Goal: Register for event/course

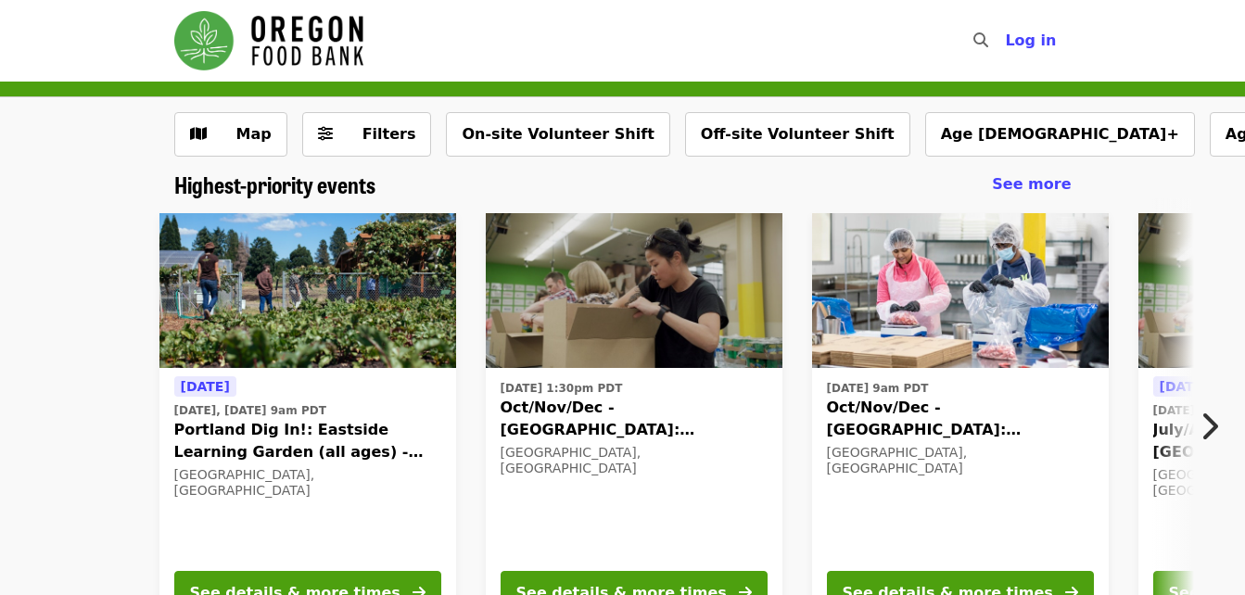
click at [1214, 425] on icon "chevron-right icon" at bounding box center [1209, 426] width 19 height 35
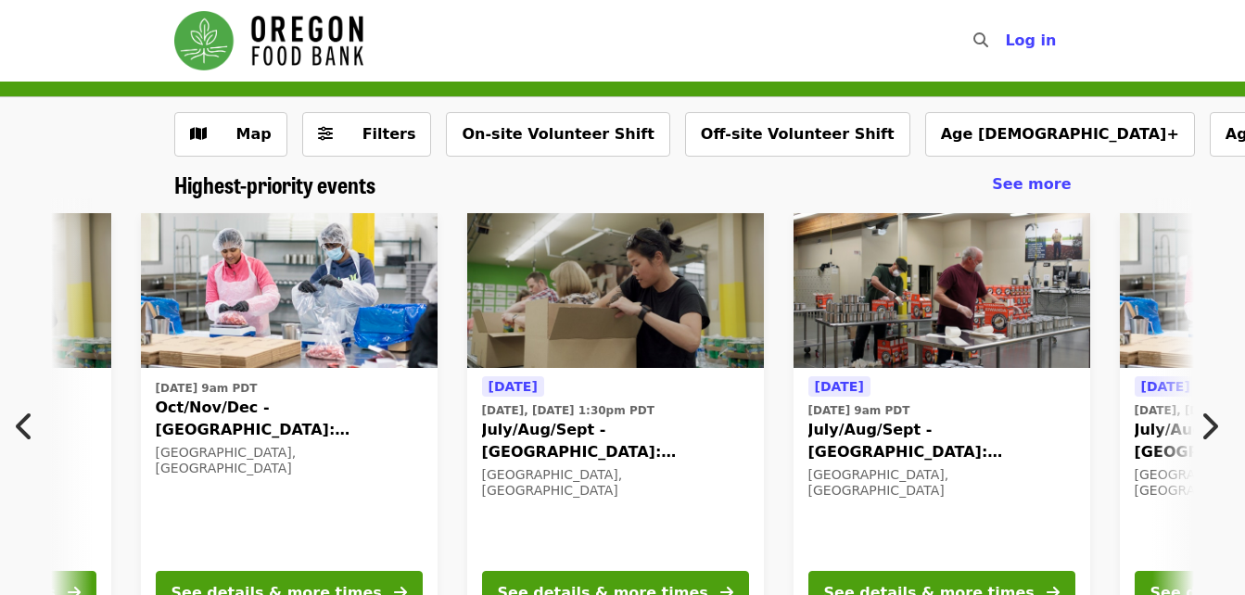
scroll to position [93, 0]
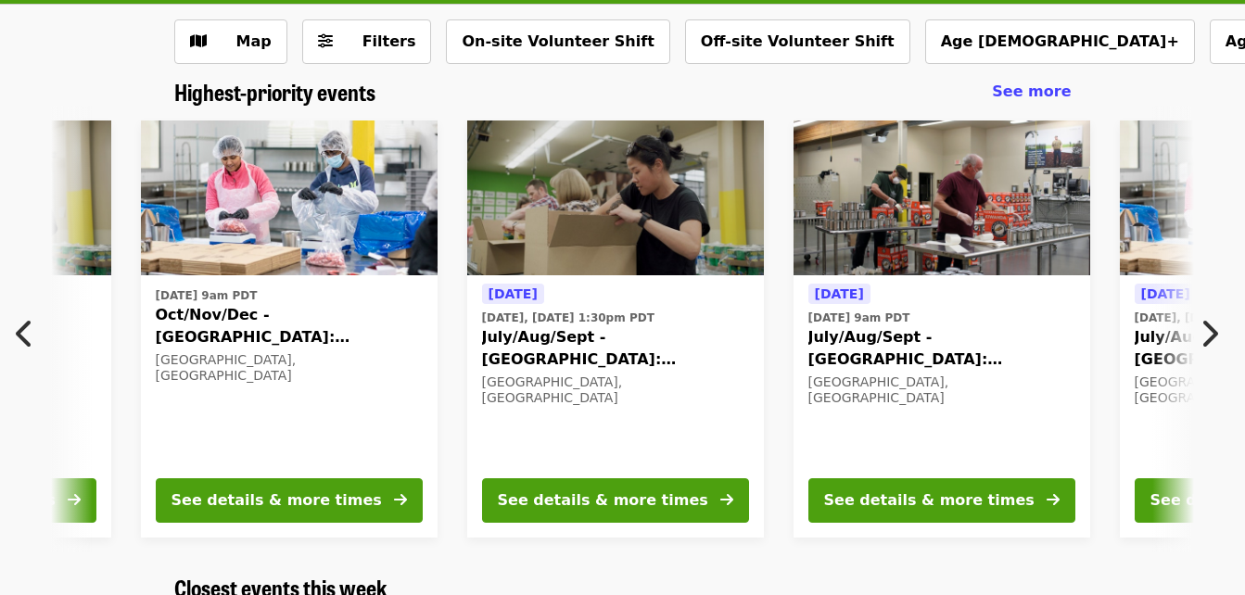
click at [944, 244] on img at bounding box center [942, 199] width 297 height 156
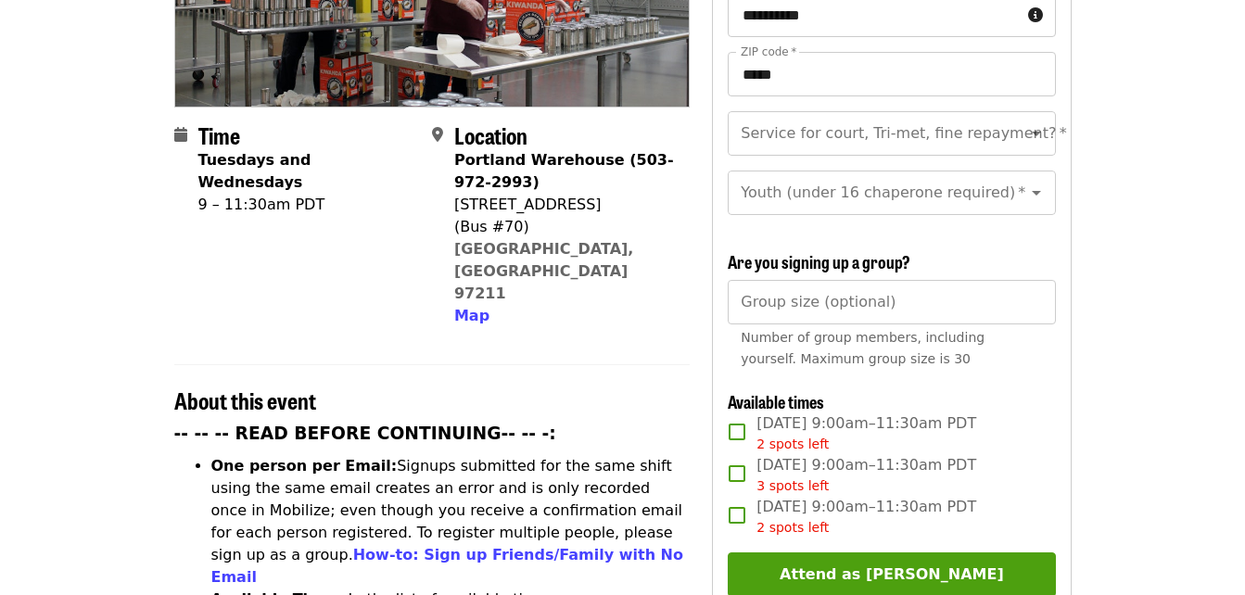
scroll to position [93, 0]
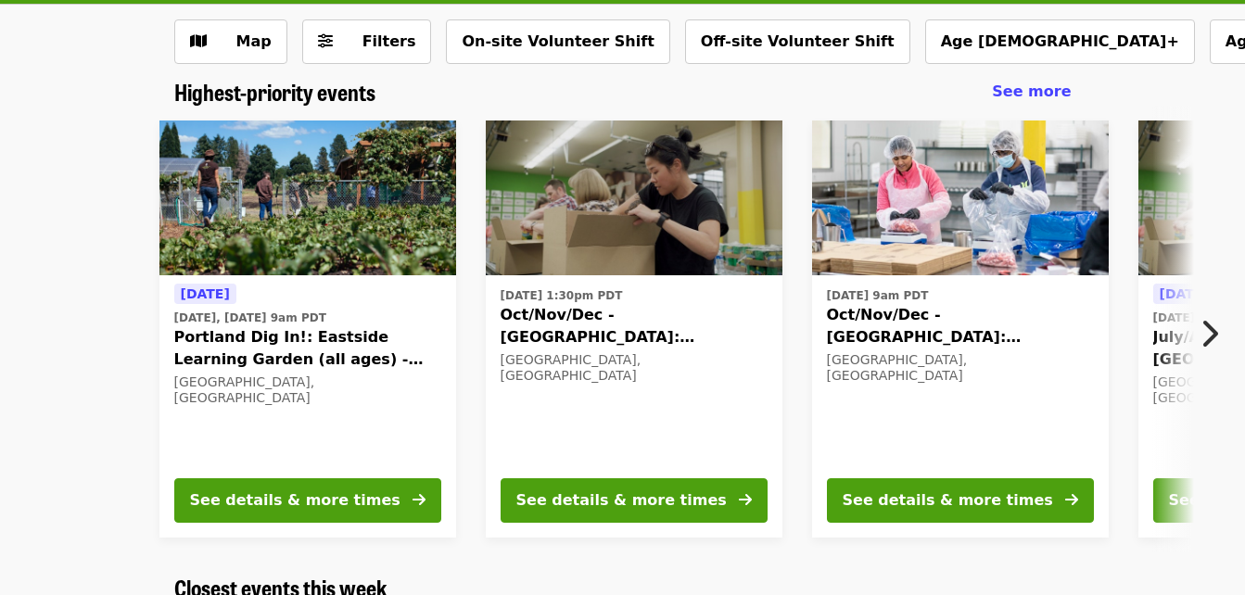
click at [1209, 331] on icon "chevron-right icon" at bounding box center [1209, 333] width 19 height 35
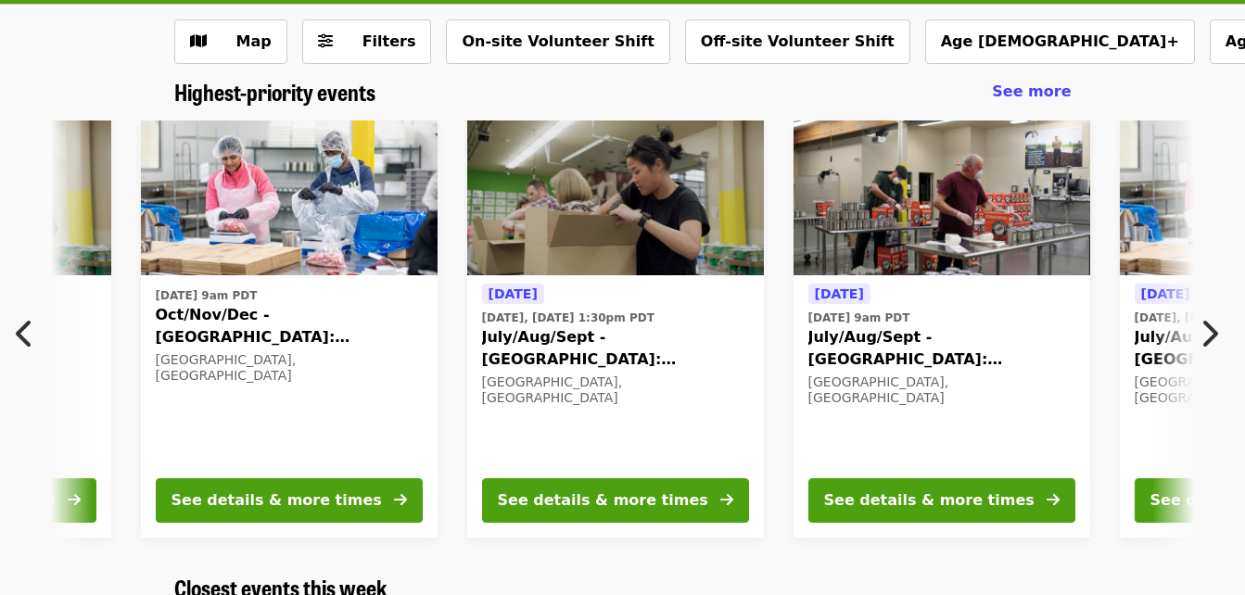
click at [649, 215] on img at bounding box center [615, 199] width 297 height 156
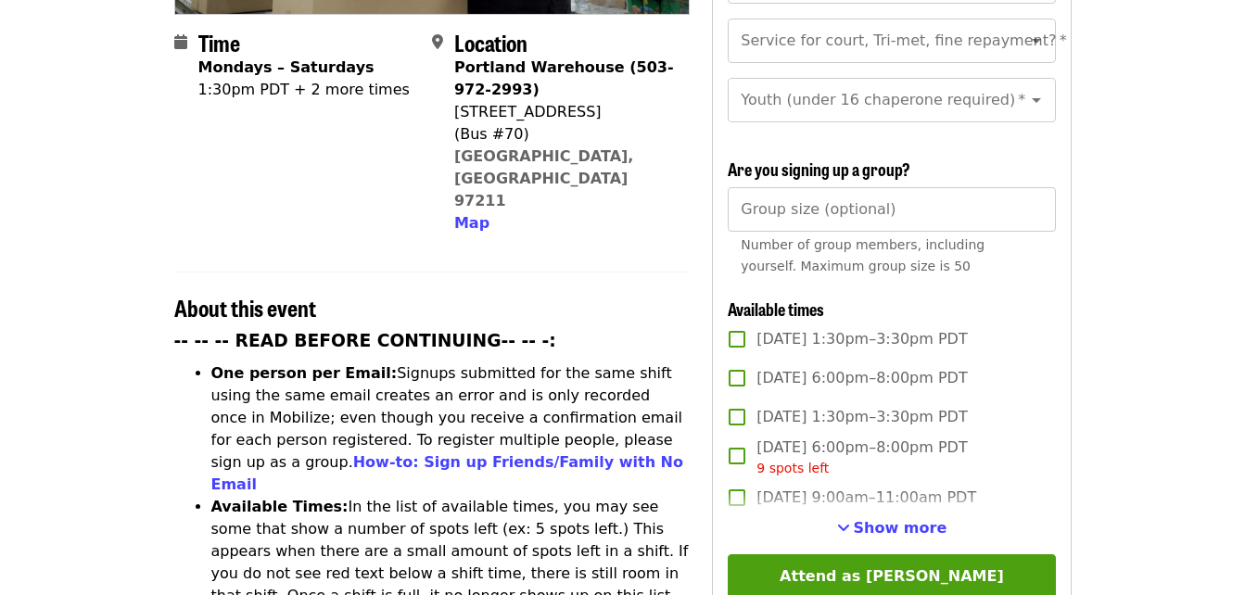
scroll to position [556, 0]
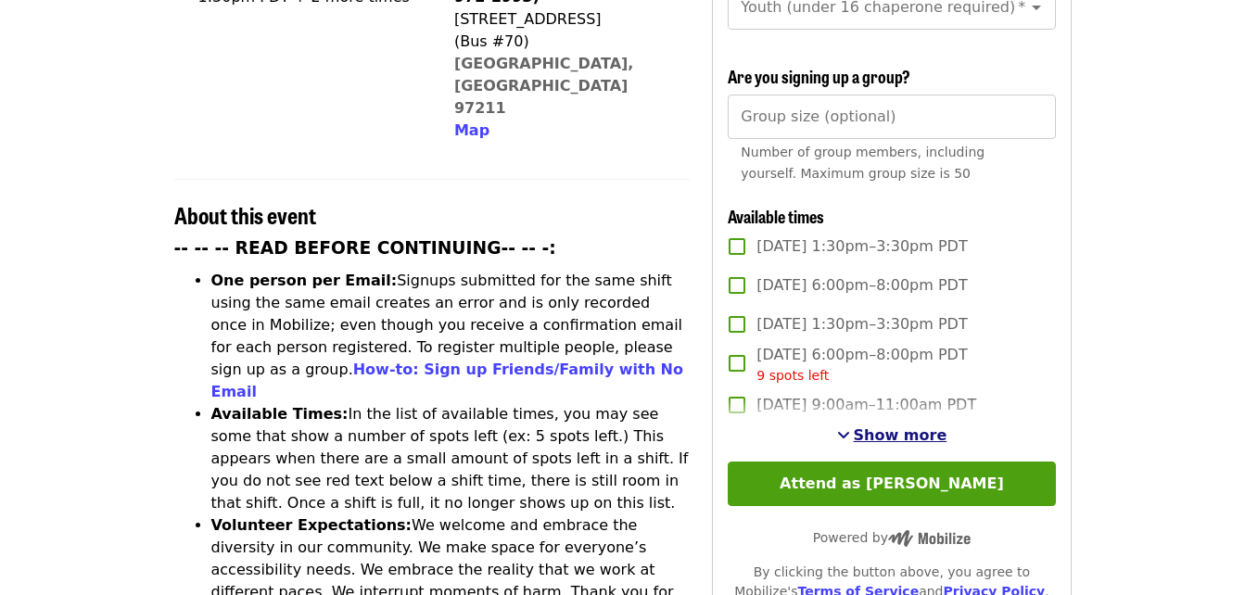
click at [917, 431] on span "Show more" at bounding box center [901, 435] width 94 height 18
